Goal: Check status: Check status

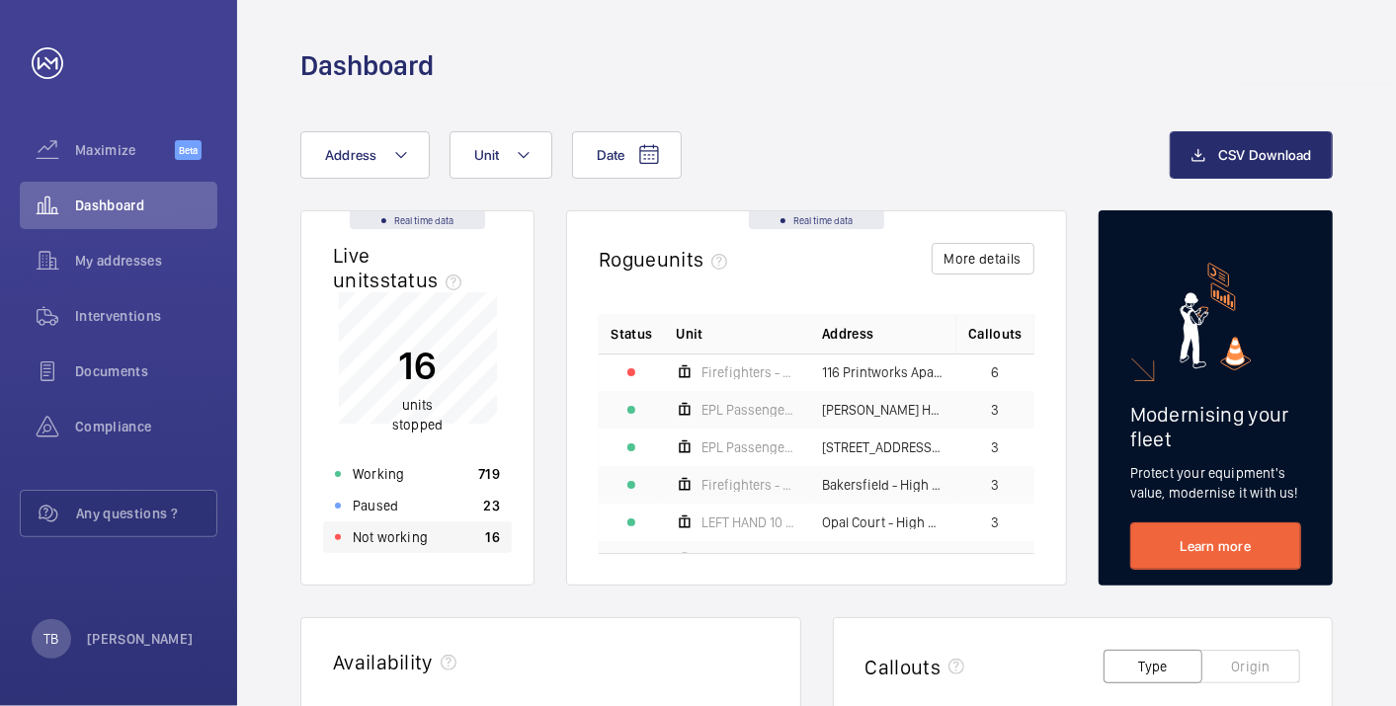
click at [460, 525] on div "Not working 16" at bounding box center [417, 538] width 189 height 32
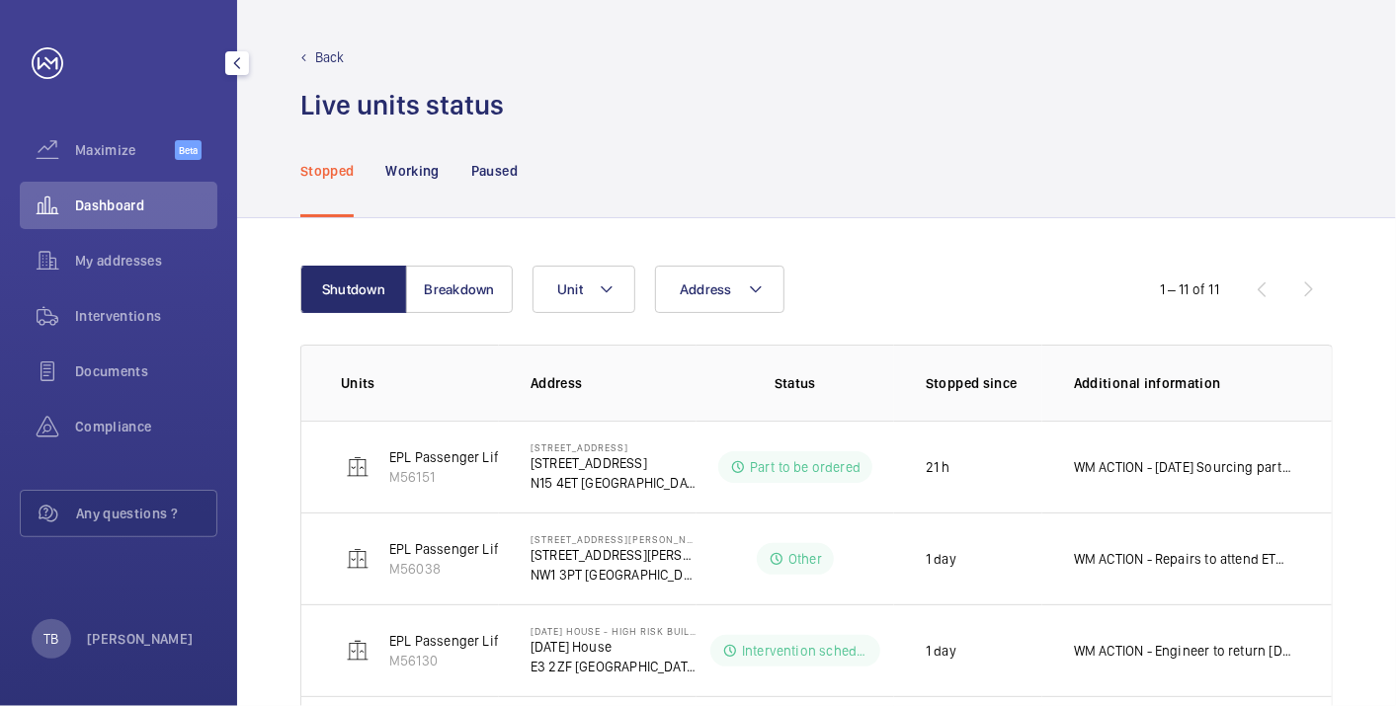
click at [120, 217] on div "Dashboard" at bounding box center [119, 205] width 198 height 47
